Goal: Task Accomplishment & Management: Use online tool/utility

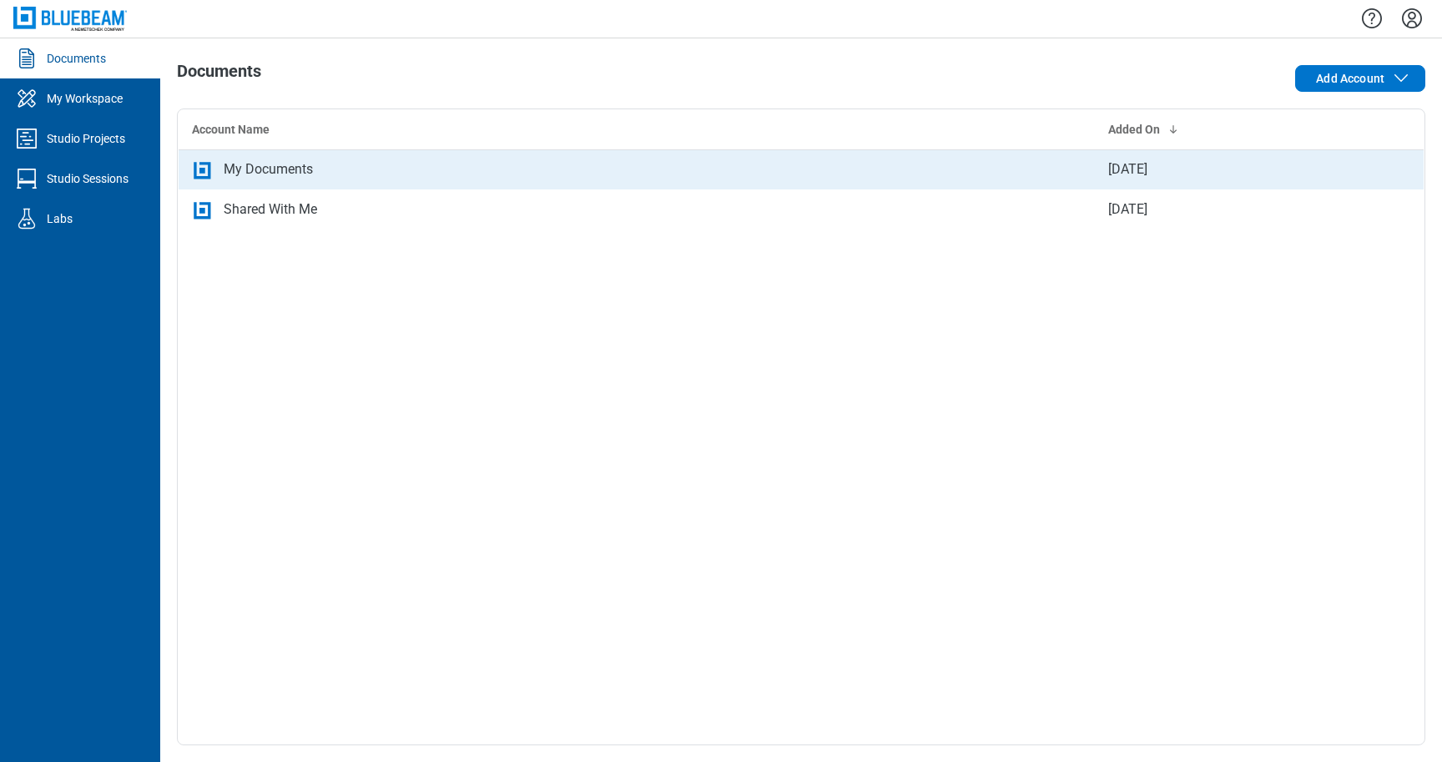
click at [257, 166] on div "My Documents" at bounding box center [268, 169] width 89 height 20
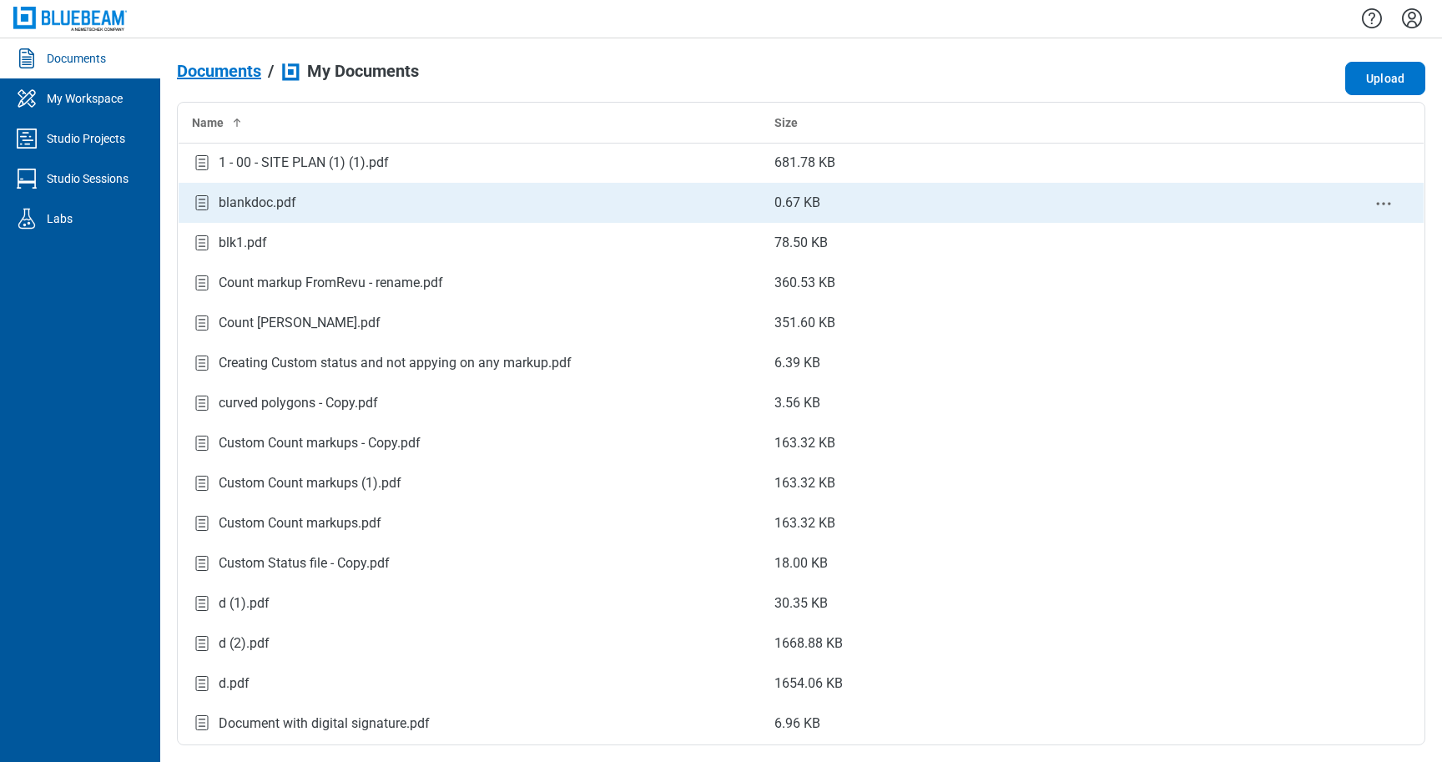
click at [343, 214] on div "blankdoc.pdf" at bounding box center [470, 203] width 556 height 23
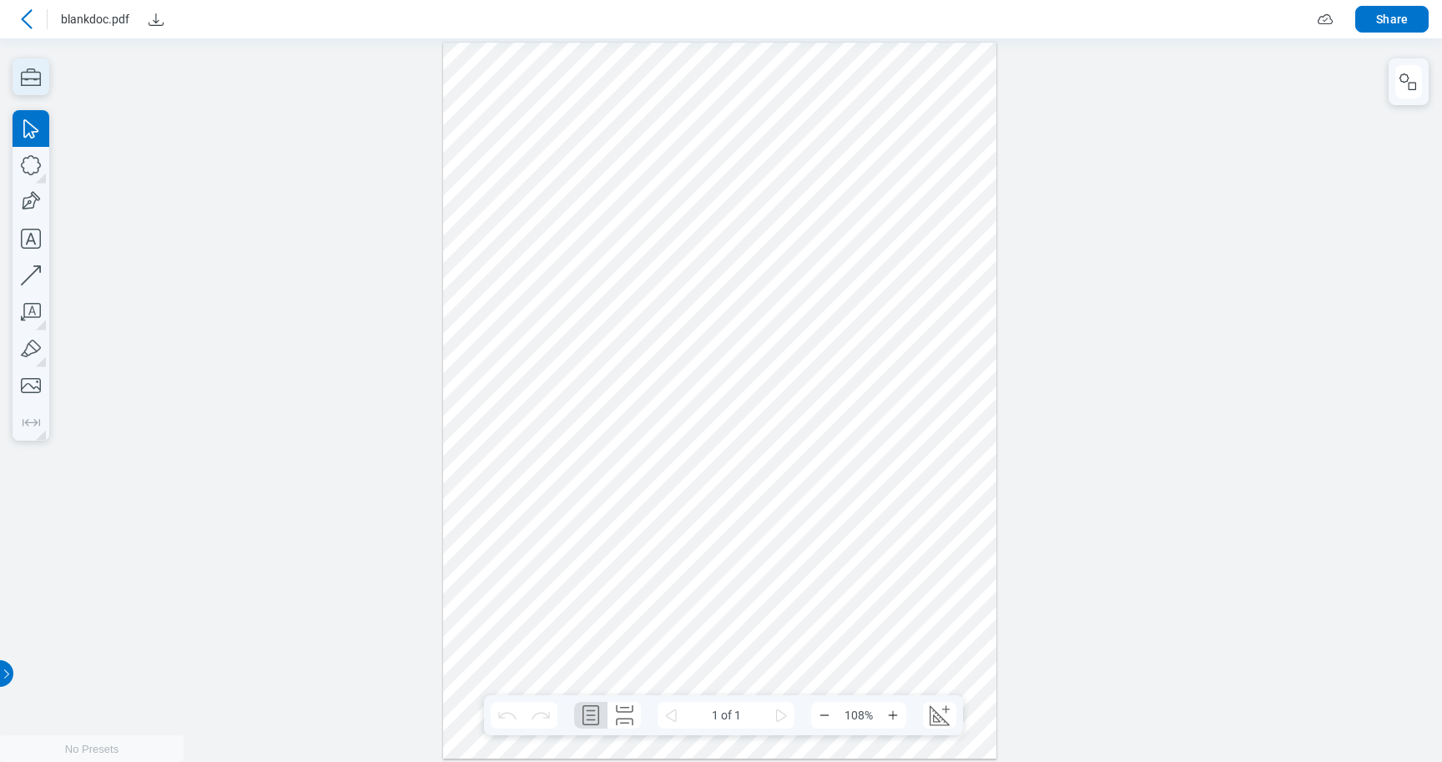
click at [39, 76] on icon "button" at bounding box center [31, 76] width 37 height 37
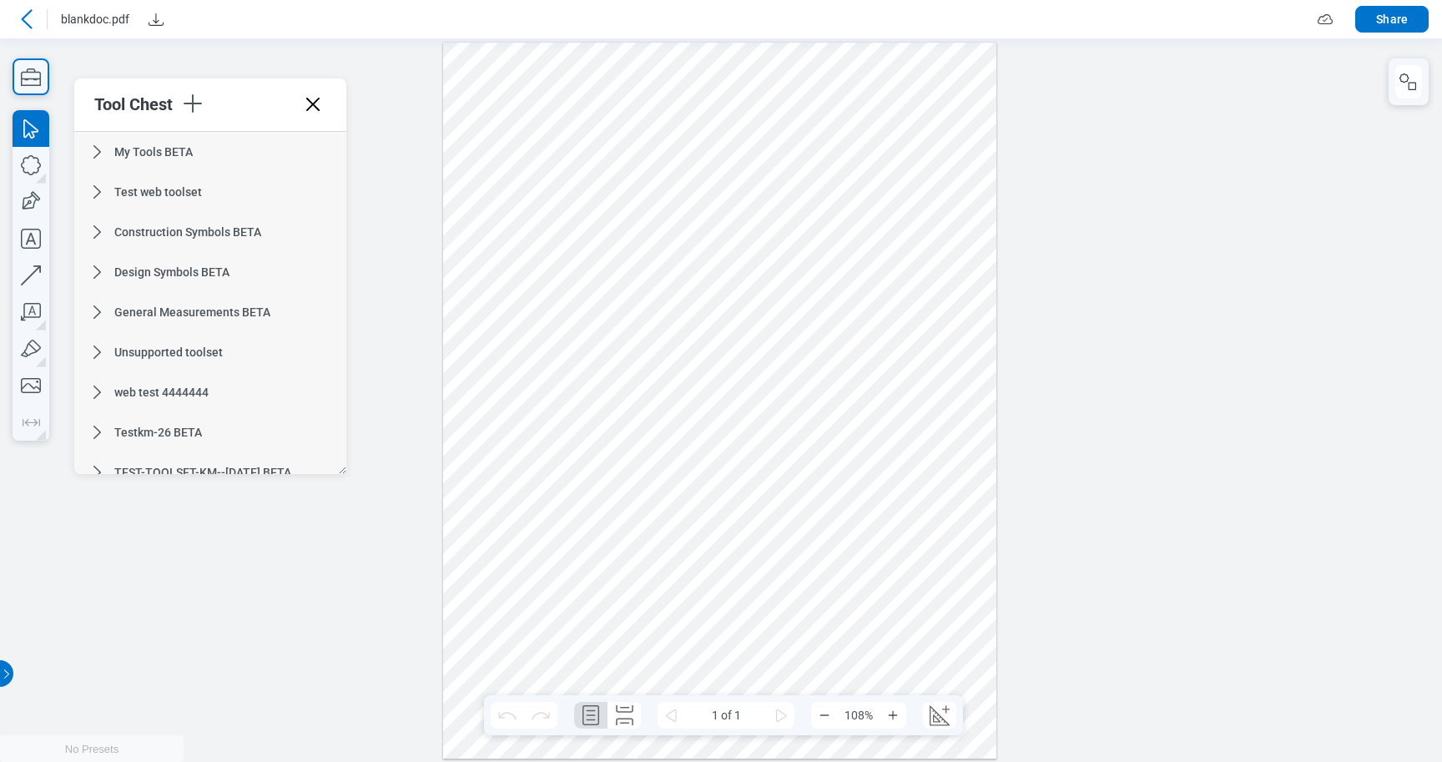
click at [172, 98] on div "Tool Chest" at bounding box center [136, 104] width 85 height 20
click at [194, 106] on icon "button" at bounding box center [193, 103] width 18 height 18
click at [275, 141] on li "Create Tool Set" at bounding box center [300, 136] width 193 height 47
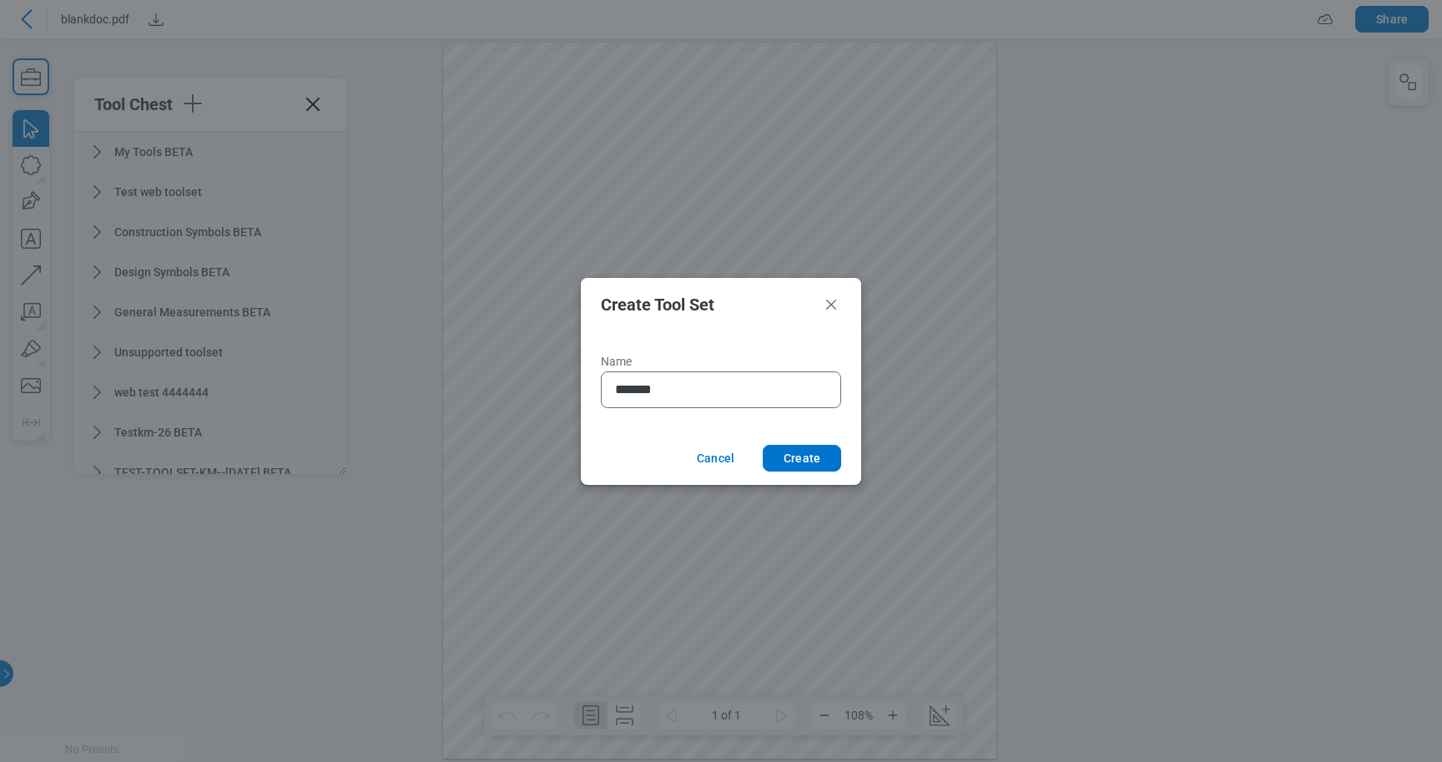
type input "********"
click button "Create" at bounding box center [802, 458] width 78 height 27
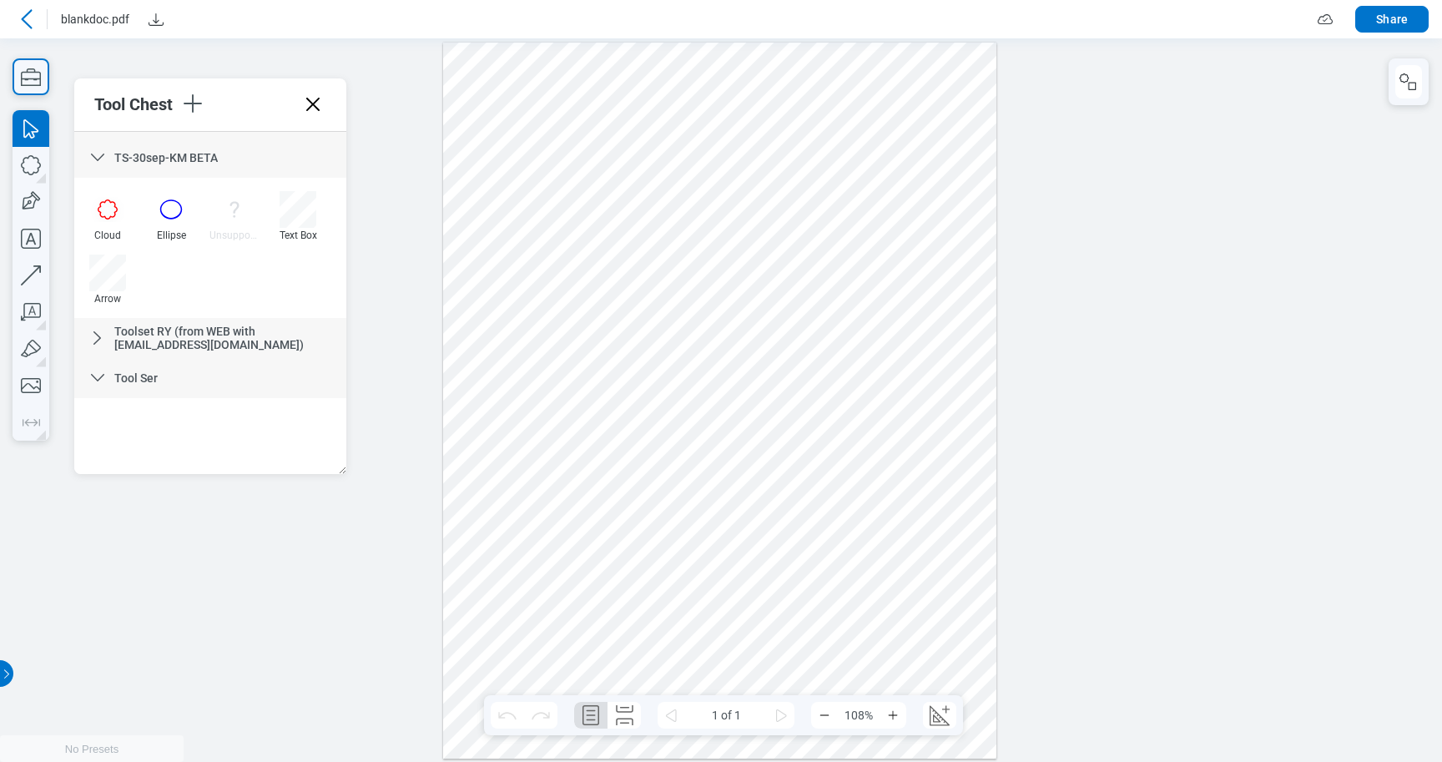
scroll to position [356, 0]
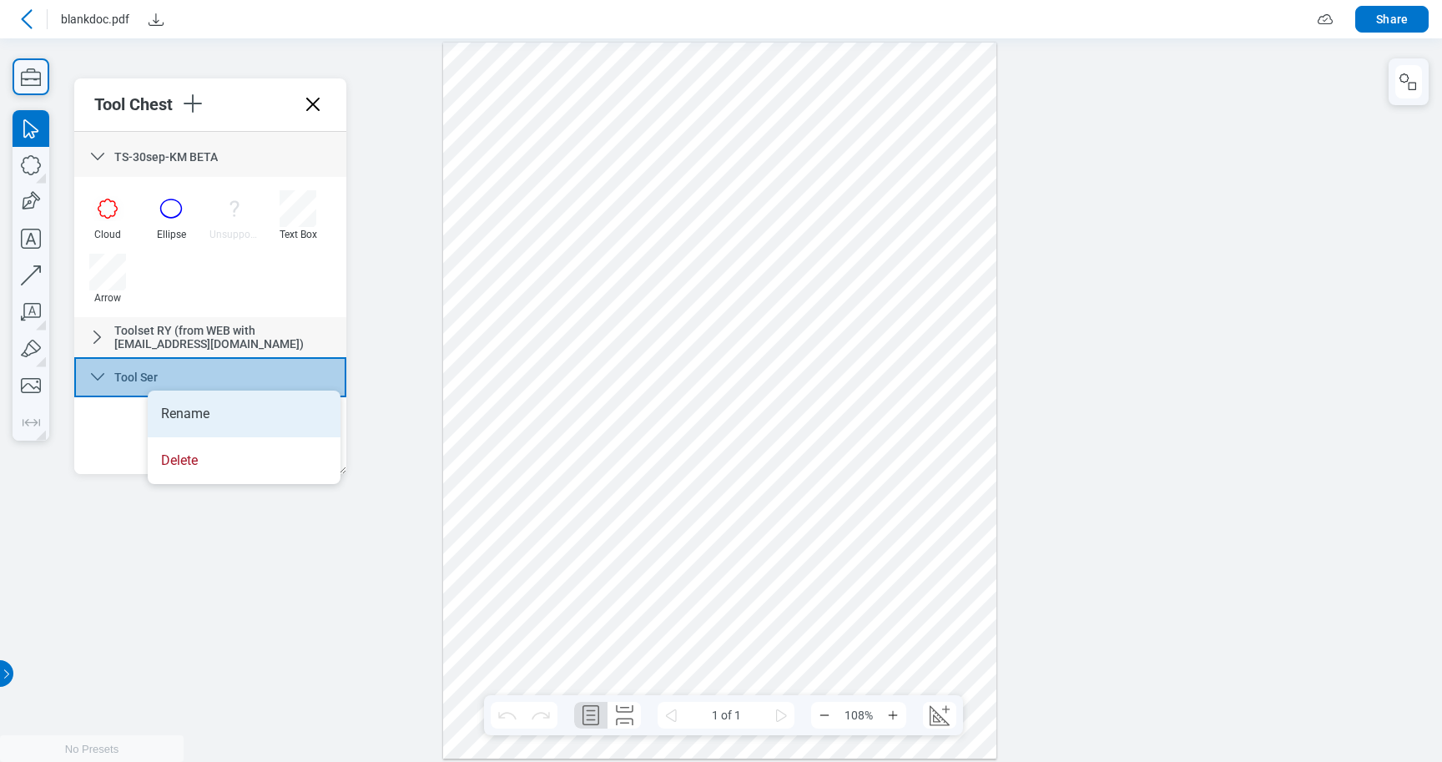
click at [184, 414] on li "Rename" at bounding box center [244, 414] width 193 height 47
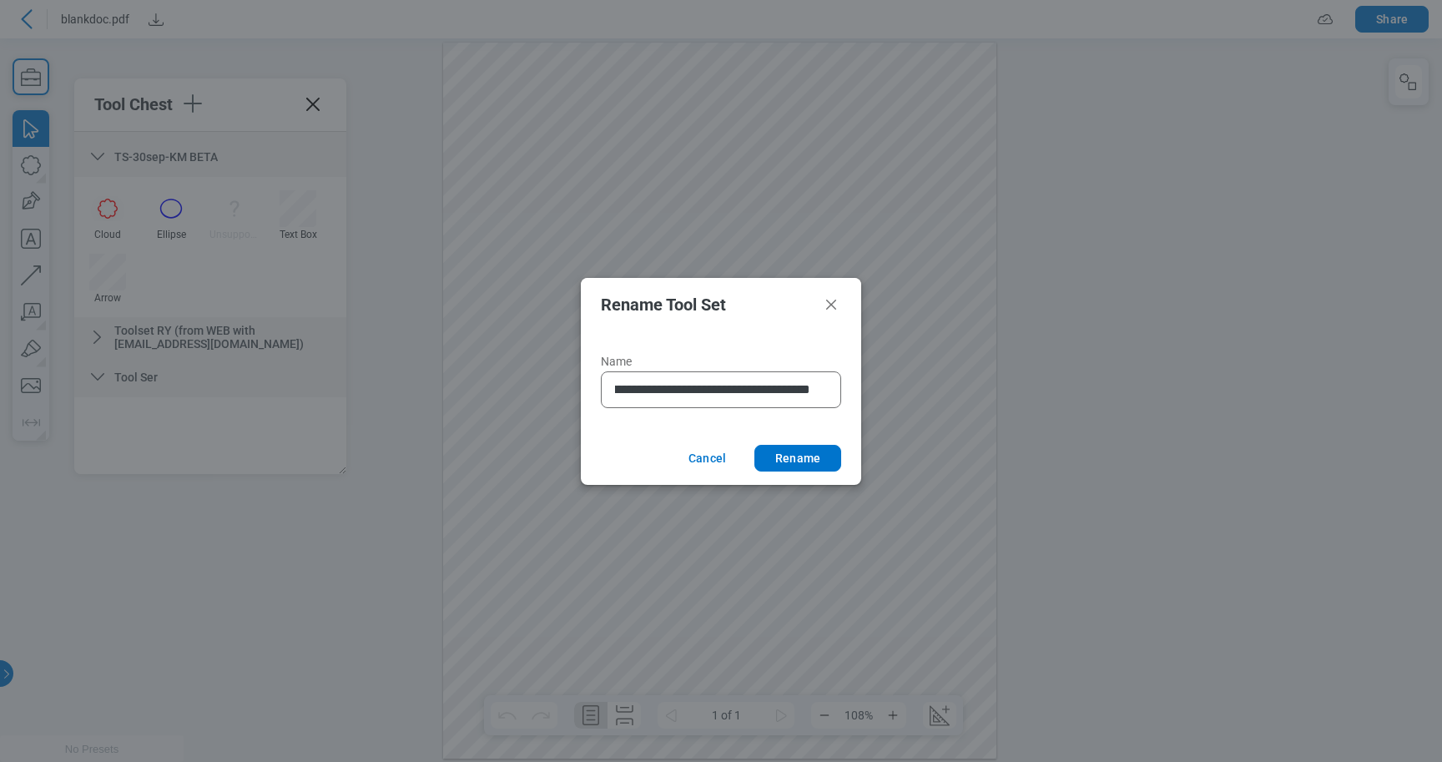
scroll to position [0, 104]
type input "**********"
click at [837, 454] on button "Rename" at bounding box center [798, 458] width 87 height 27
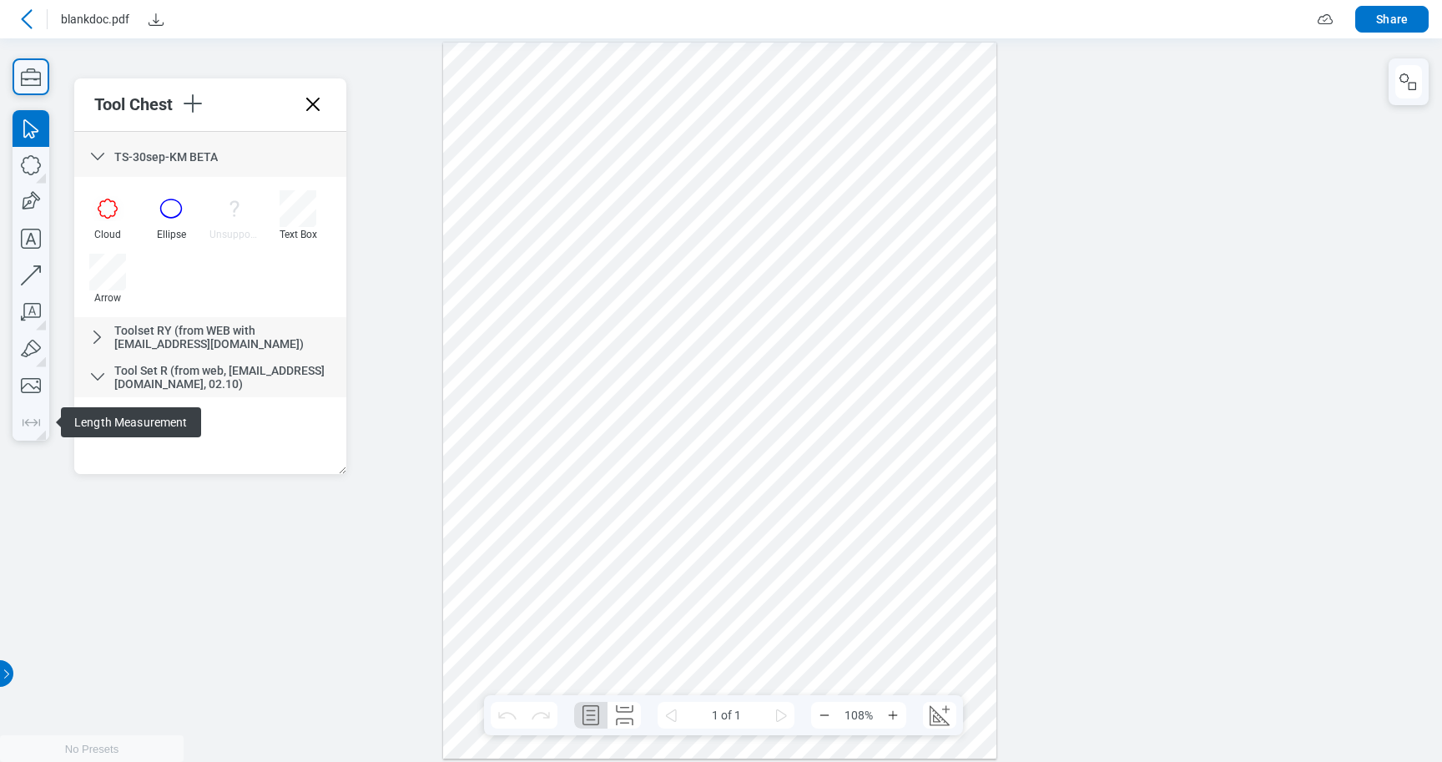
click at [166, 386] on span "Tool Set R (from web, [EMAIL_ADDRESS][DOMAIN_NAME], 02.10)" at bounding box center [219, 377] width 210 height 27
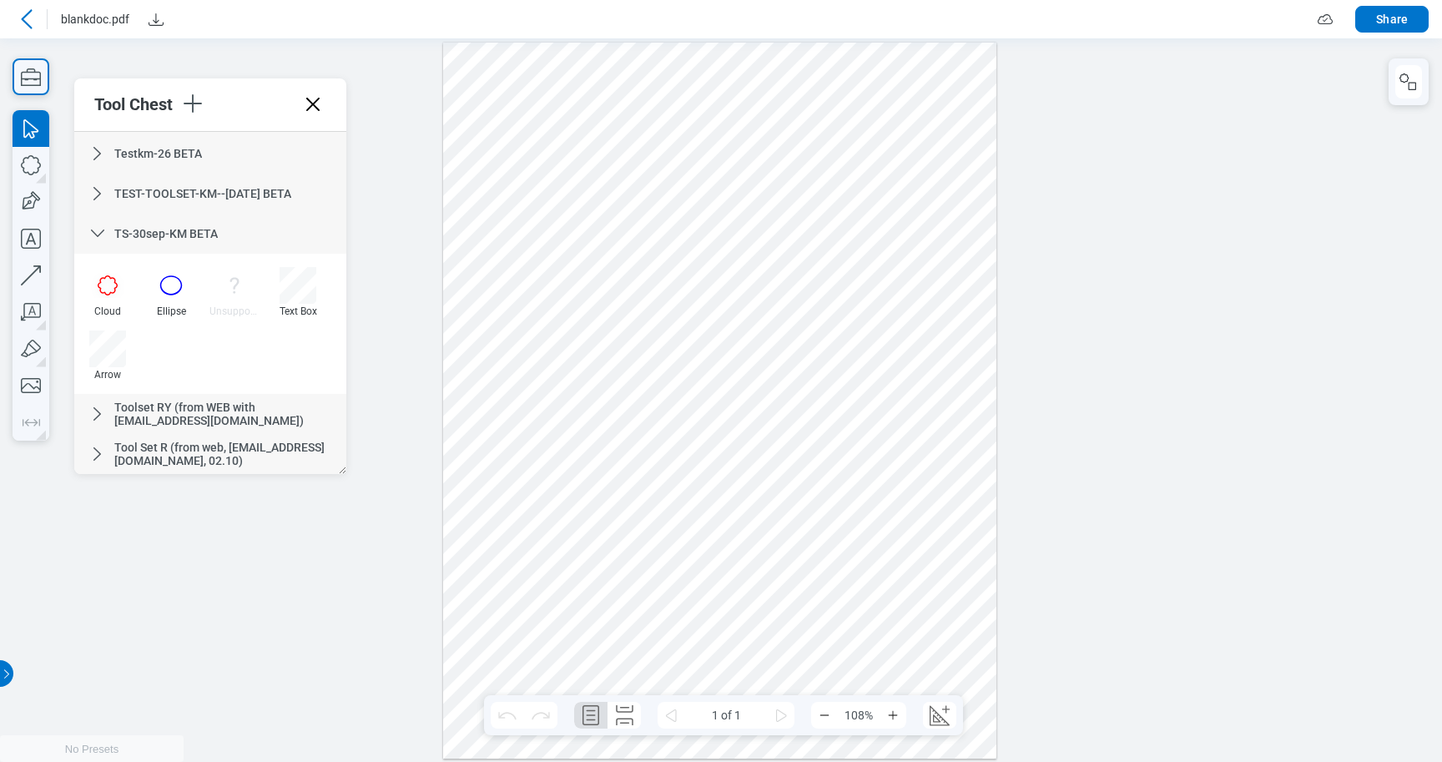
click at [99, 422] on icon at bounding box center [98, 414] width 20 height 20
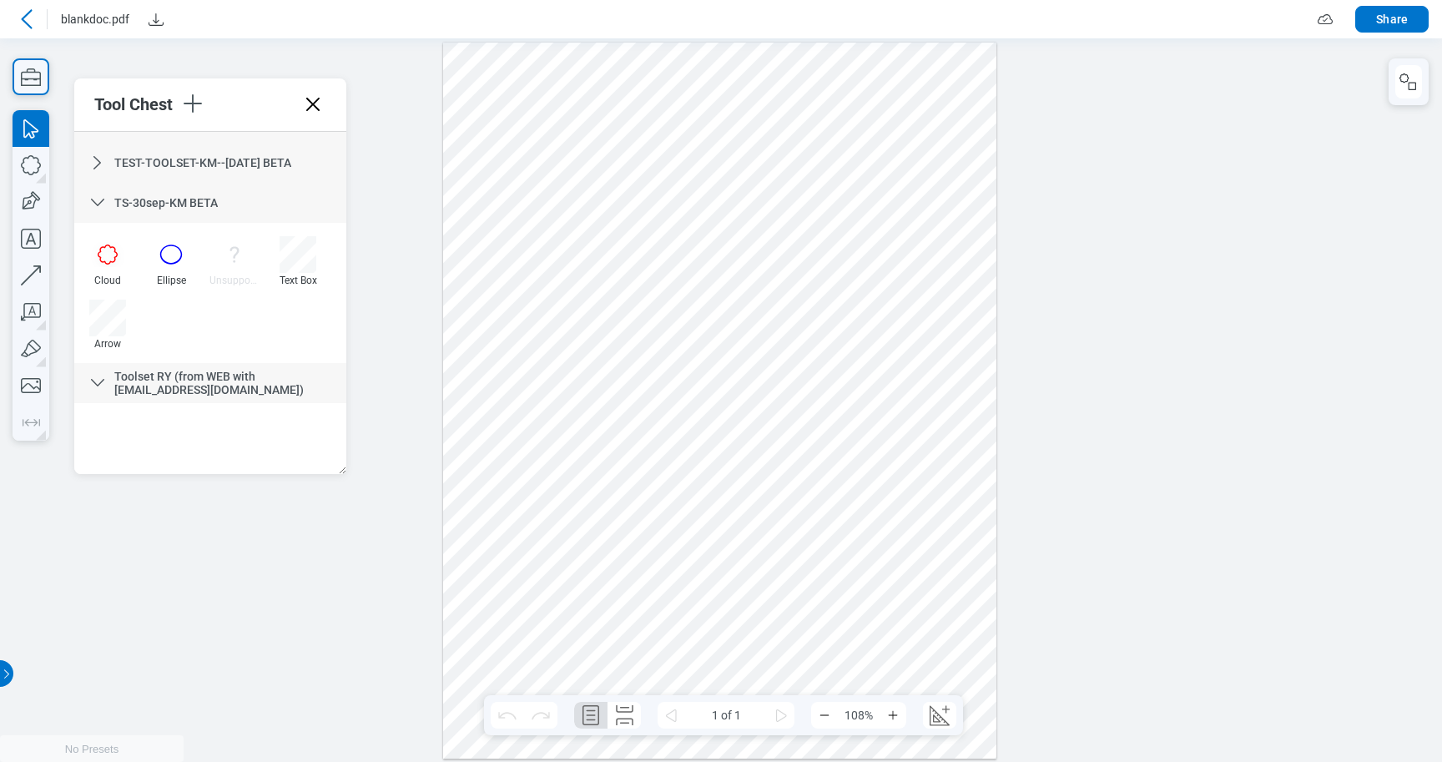
scroll to position [351, 0]
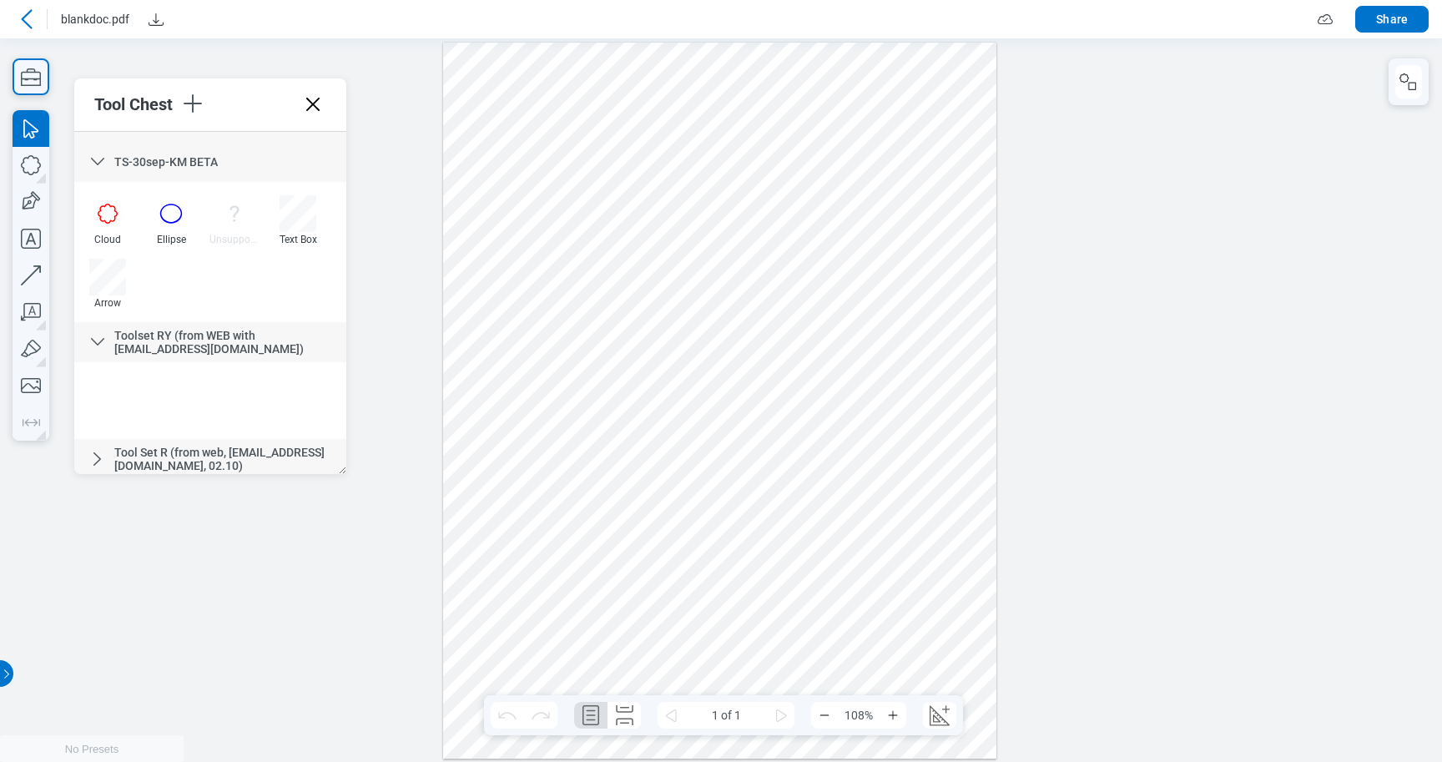
click at [104, 453] on icon at bounding box center [98, 459] width 20 height 20
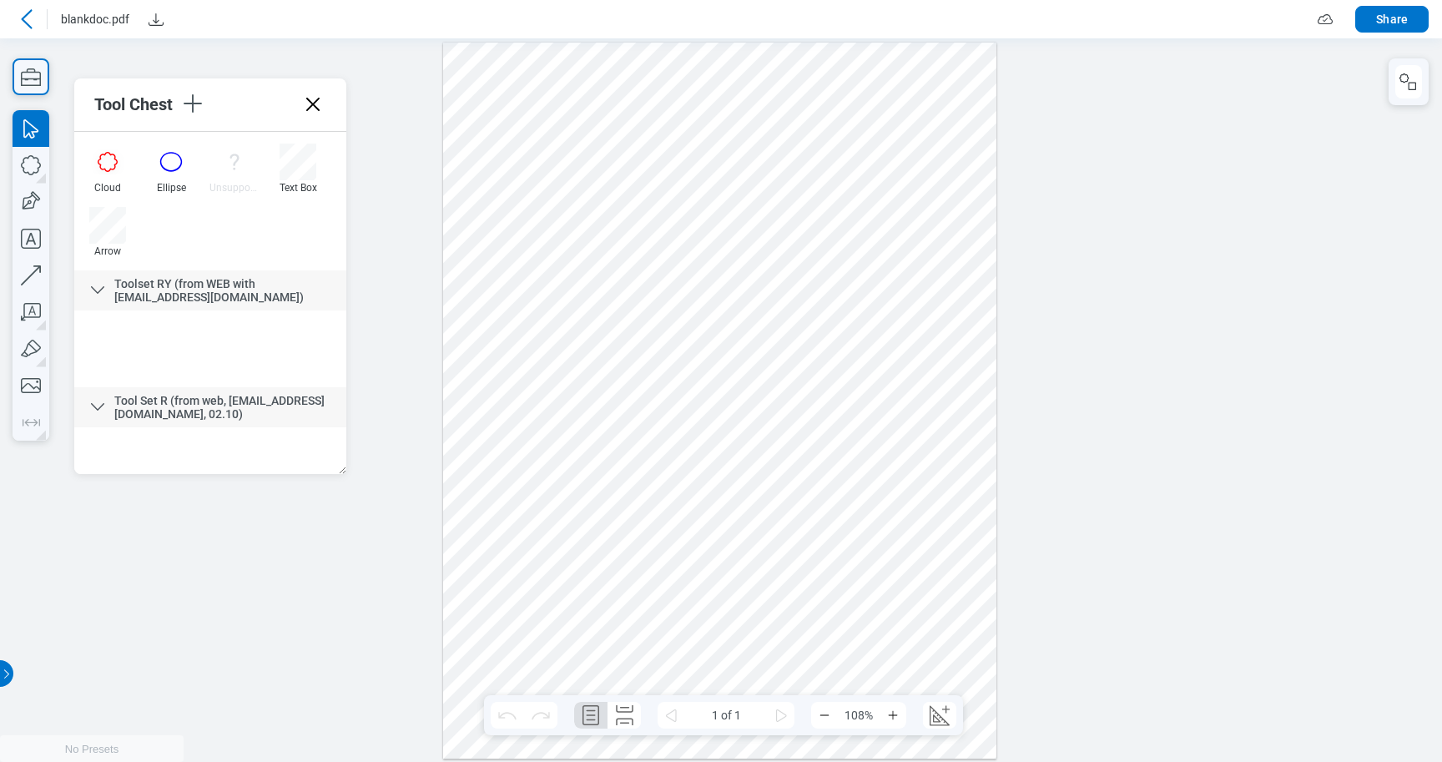
scroll to position [432, 0]
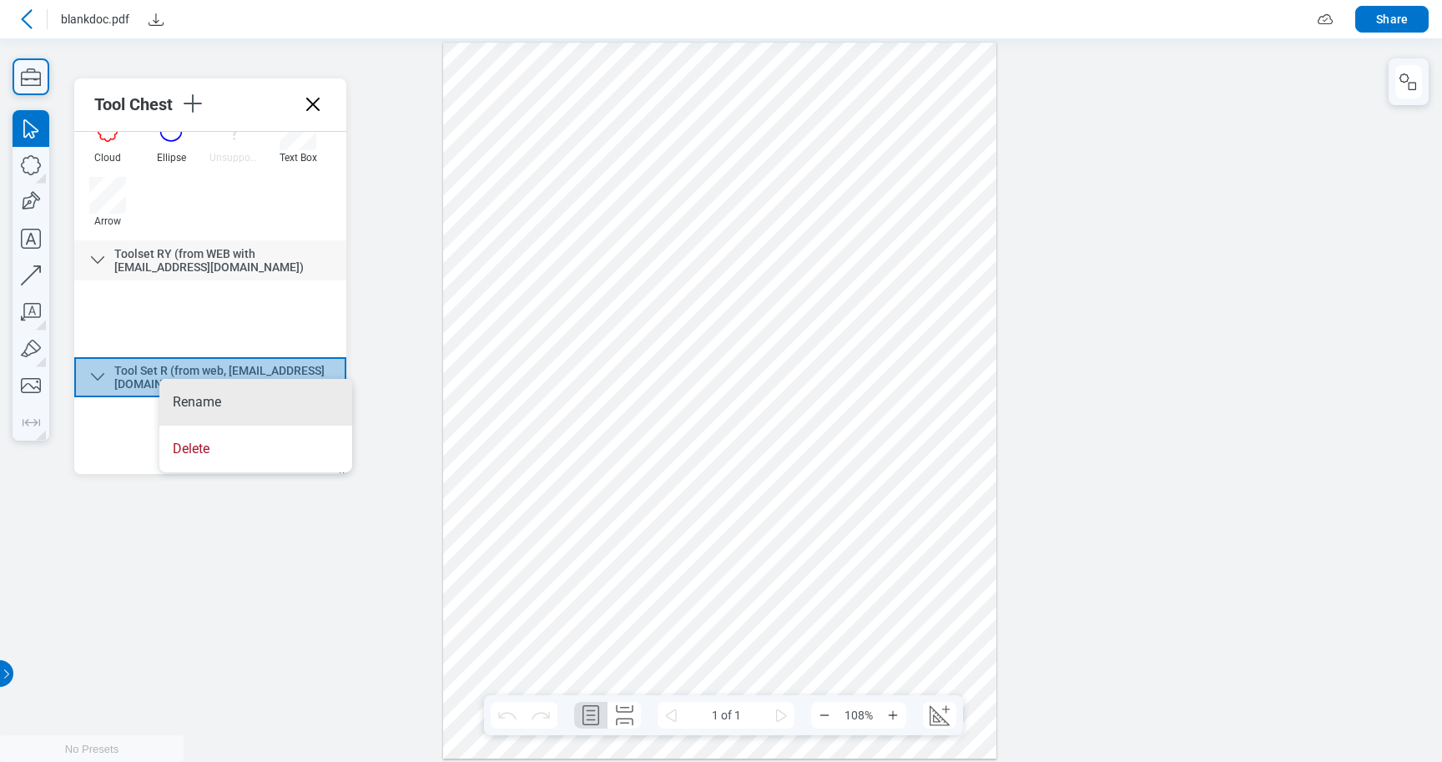
click at [134, 371] on div "Tool Set R (from web, [EMAIL_ADDRESS][DOMAIN_NAME], 02.10)" at bounding box center [210, 377] width 272 height 40
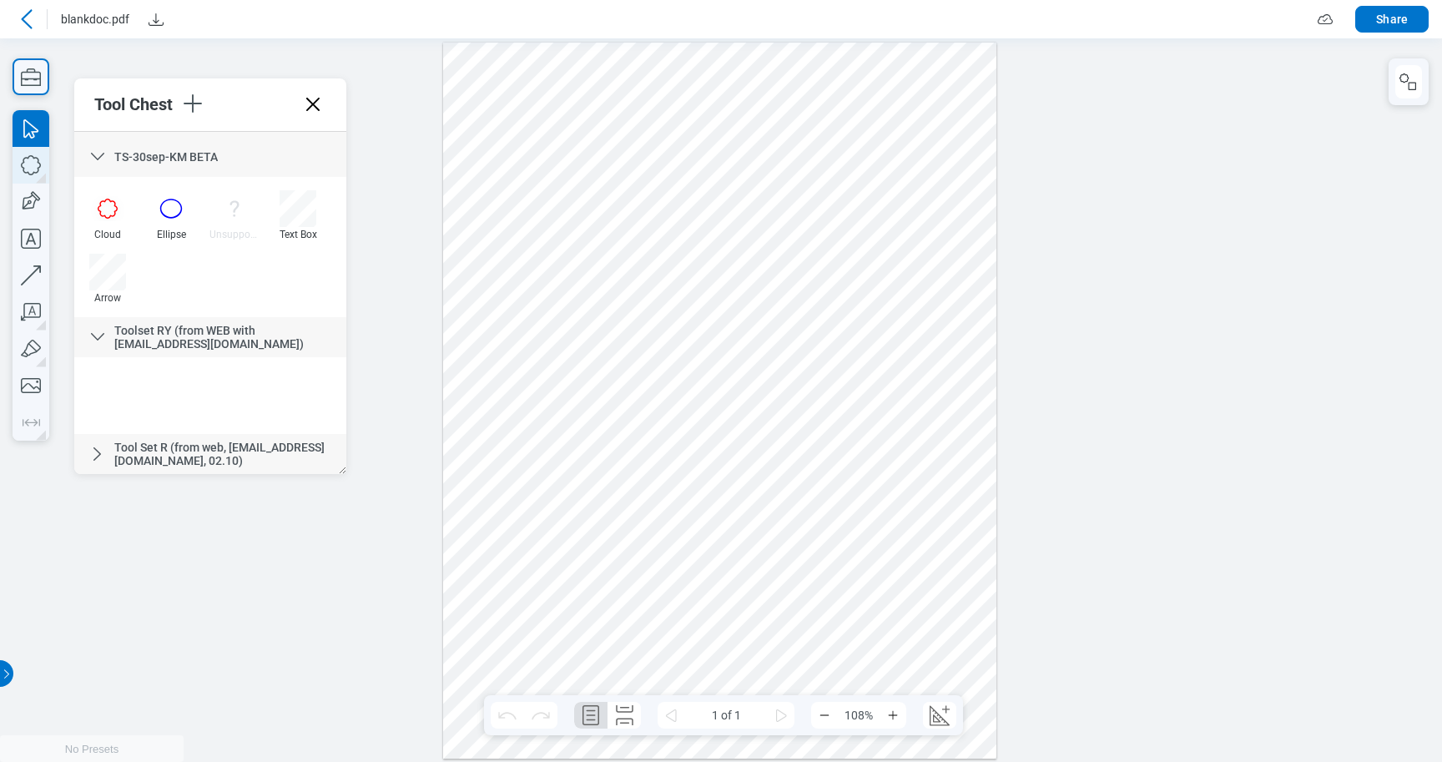
click at [32, 157] on icon "button" at bounding box center [31, 165] width 37 height 37
drag, startPoint x: 594, startPoint y: 143, endPoint x: 724, endPoint y: 234, distance: 158.9
click at [725, 235] on div at bounding box center [719, 400] width 553 height 716
click at [630, 215] on div at bounding box center [719, 400] width 553 height 716
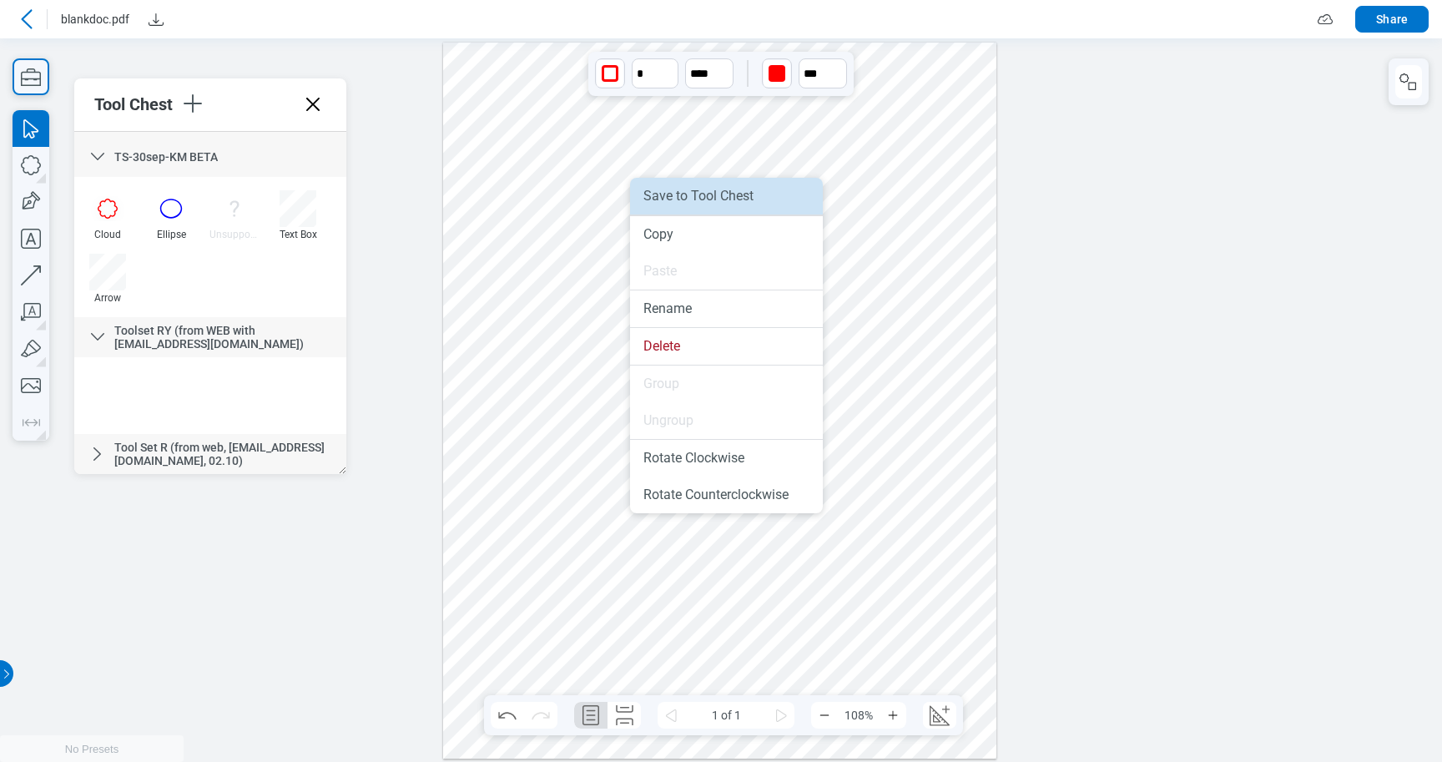
click at [677, 198] on li "Save to Tool Chest" at bounding box center [726, 196] width 193 height 37
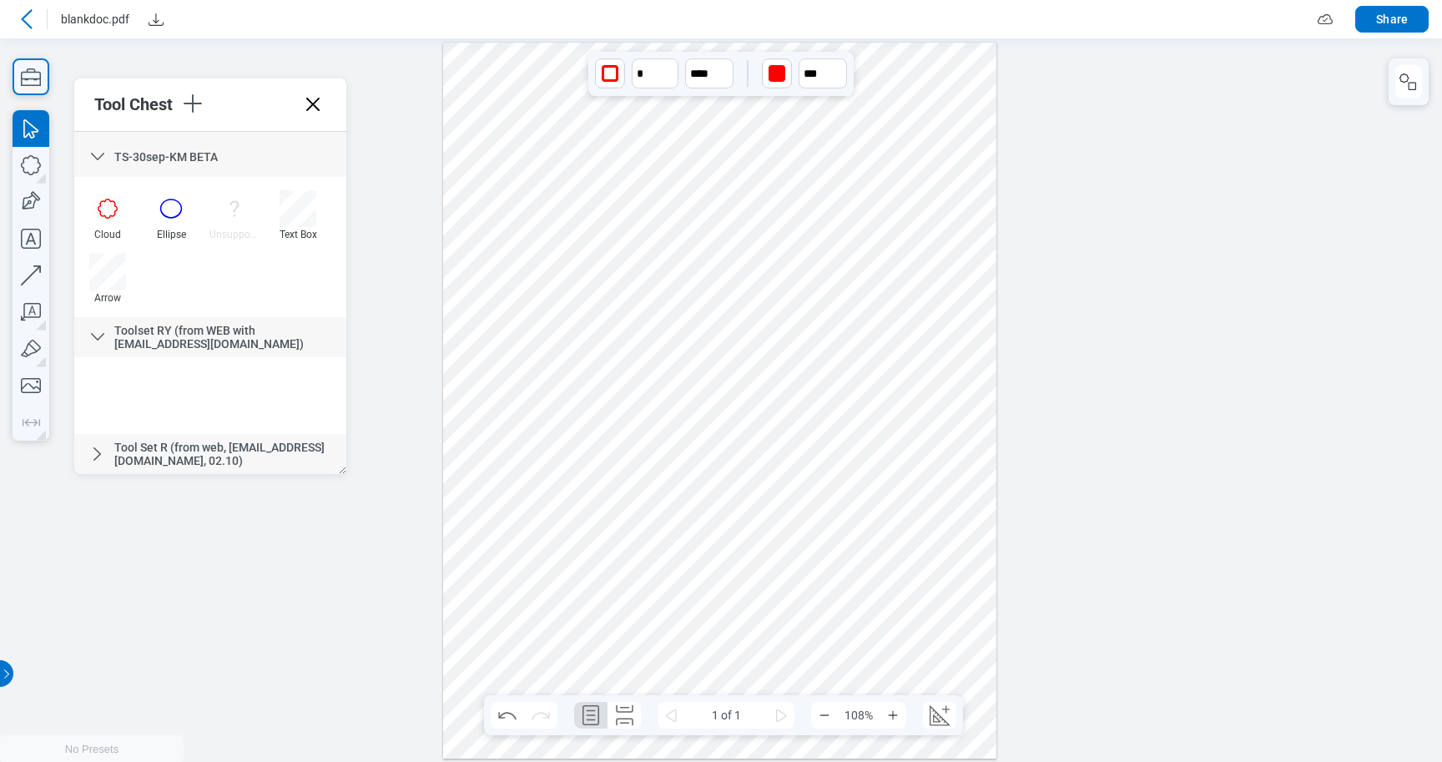
click at [170, 459] on span "Tool Set R (from web, [EMAIL_ADDRESS][DOMAIN_NAME], 02.10)" at bounding box center [219, 454] width 210 height 27
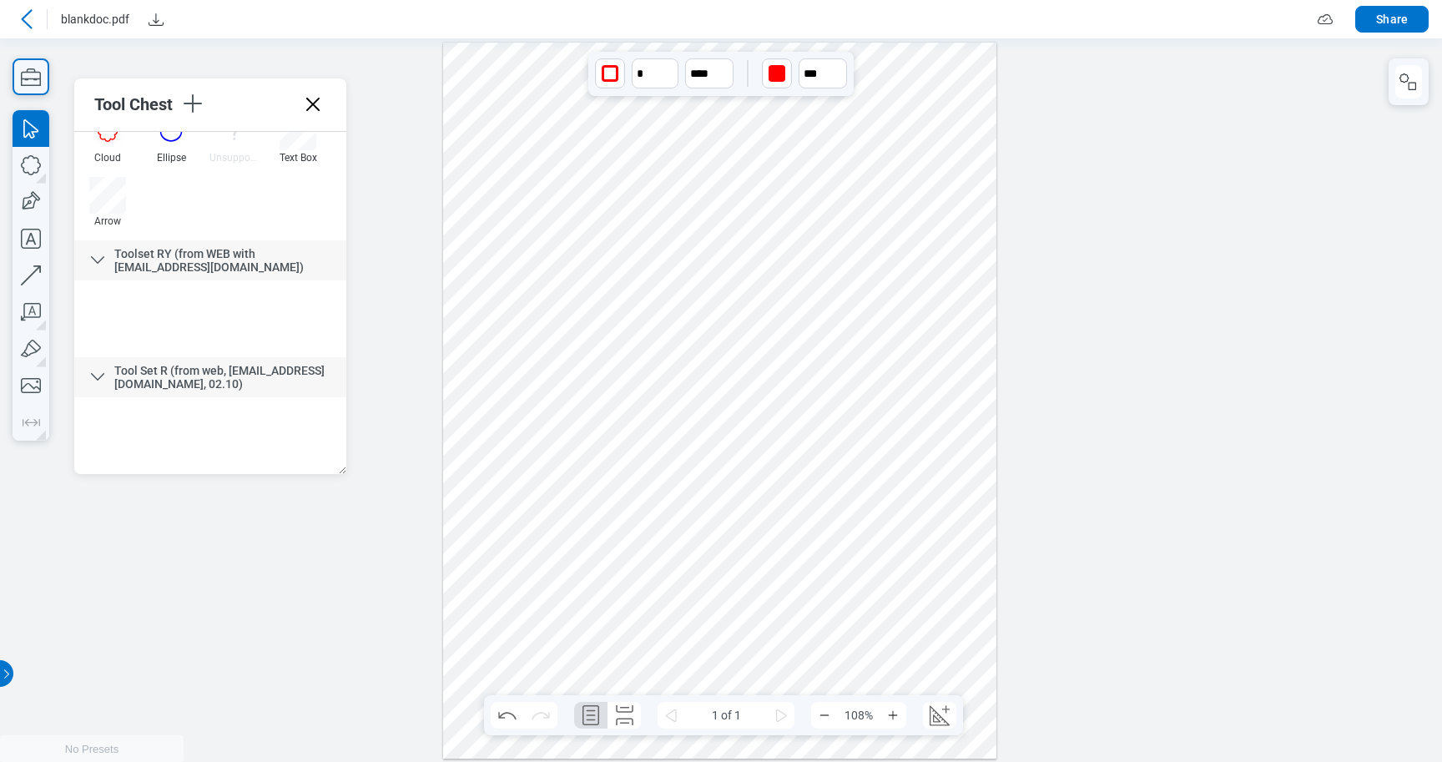
click at [172, 394] on div "Tool Set R (from web, [EMAIL_ADDRESS][DOMAIN_NAME], 02.10)" at bounding box center [210, 377] width 272 height 40
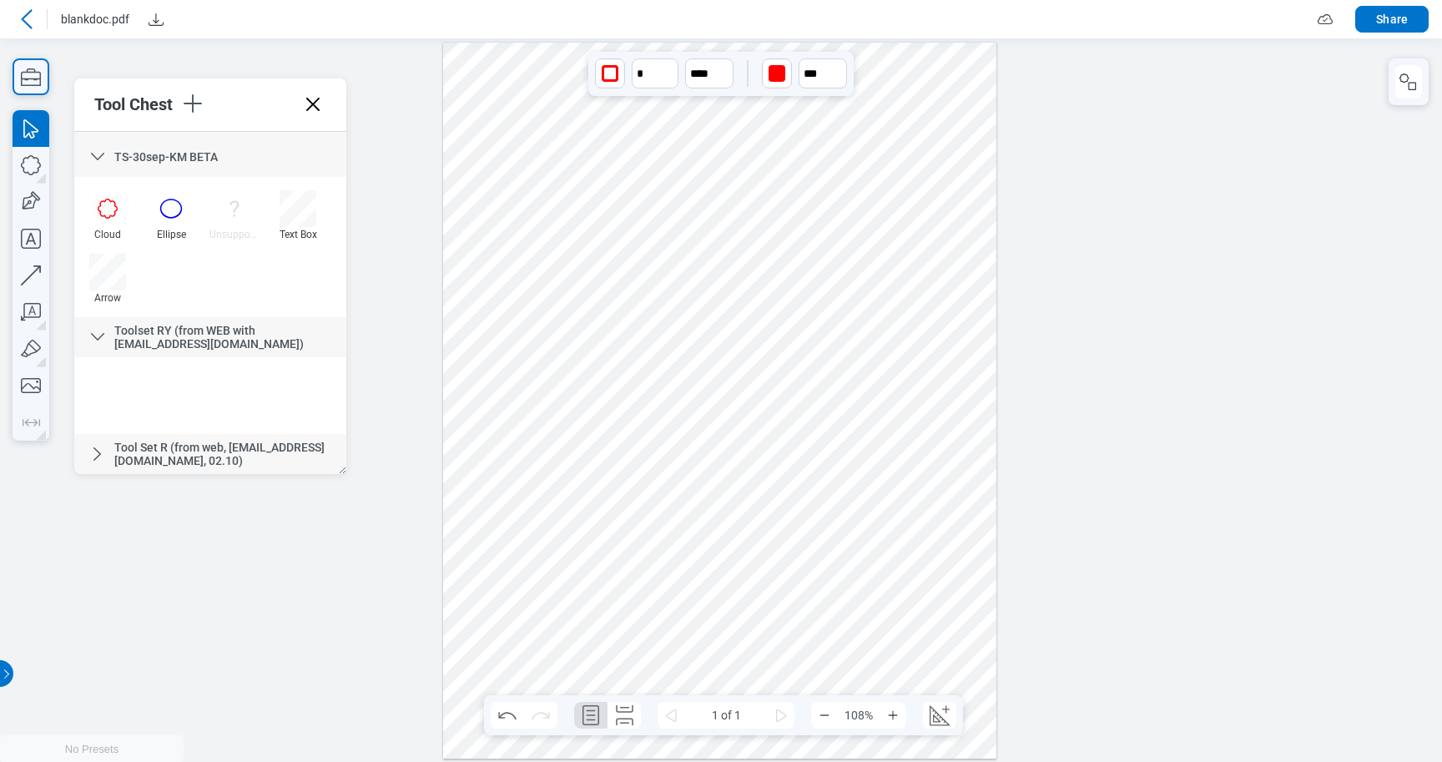
click at [185, 454] on span "Tool Set R (from web, [EMAIL_ADDRESS][DOMAIN_NAME], 02.10)" at bounding box center [219, 454] width 210 height 27
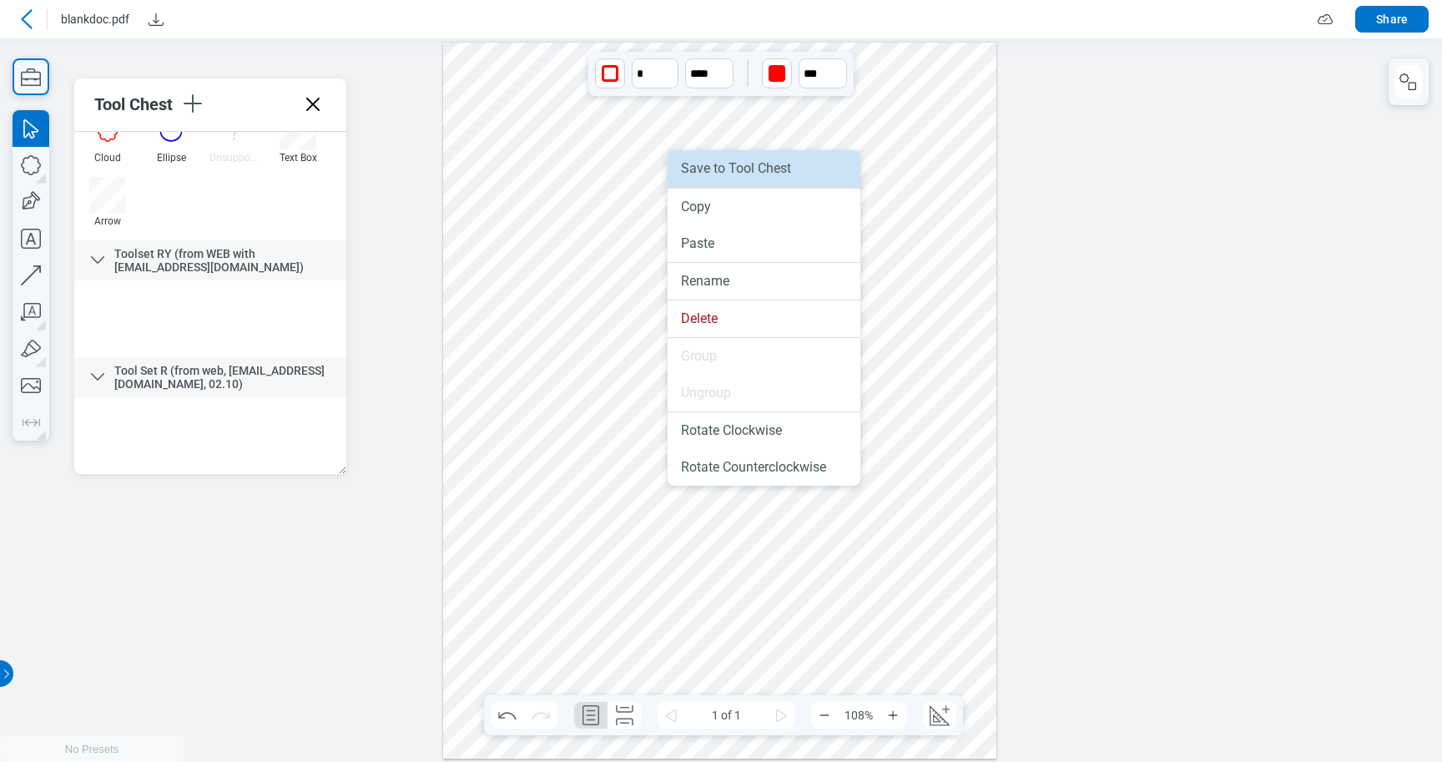
click at [741, 169] on li "Save to Tool Chest" at bounding box center [764, 168] width 193 height 37
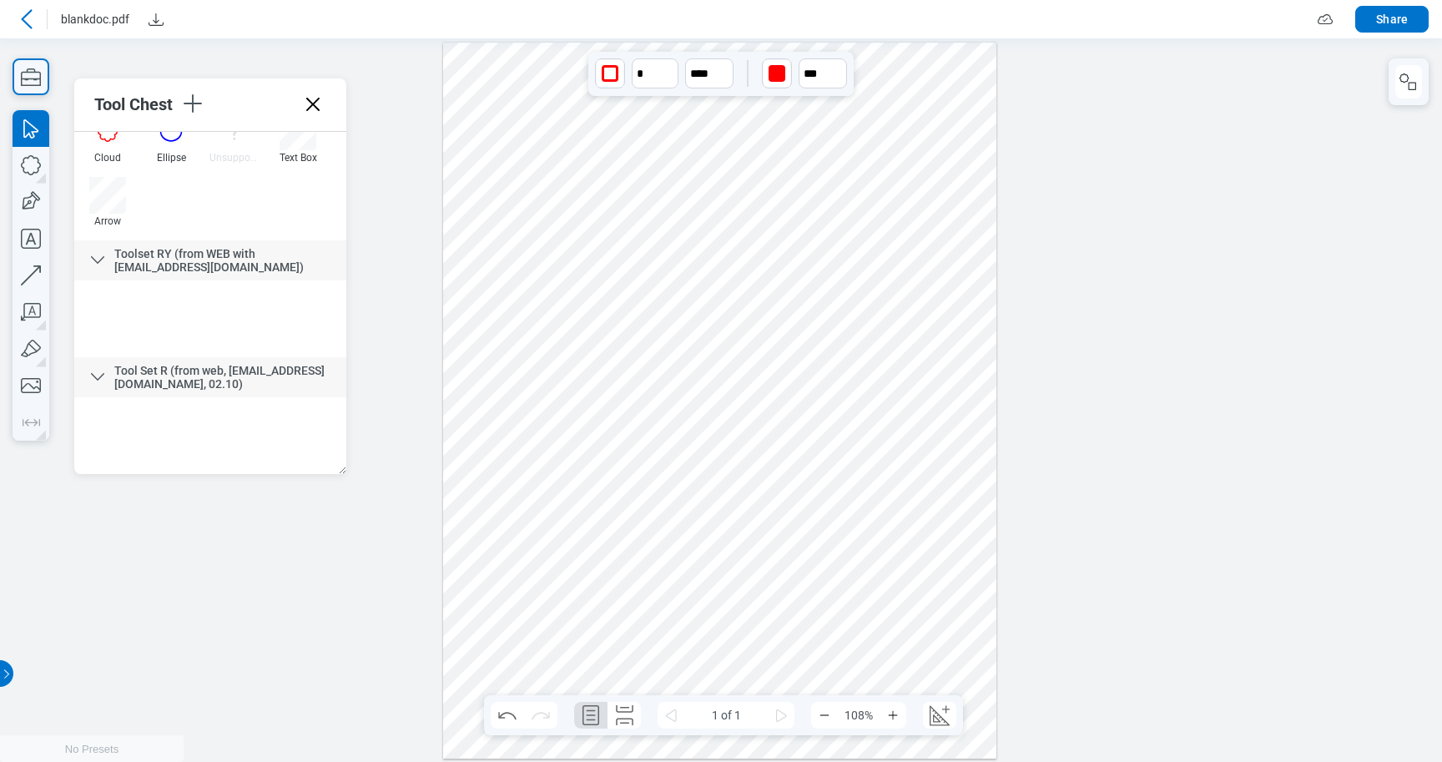
click at [260, 430] on div at bounding box center [210, 435] width 272 height 77
click at [659, 482] on div at bounding box center [719, 400] width 553 height 716
